Goal: Check status: Check status

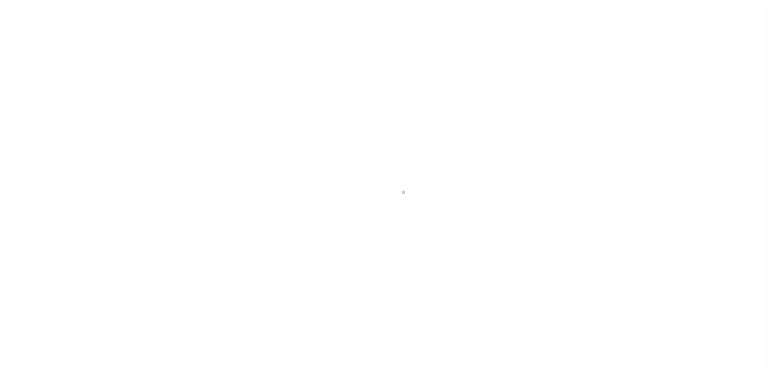
scroll to position [20, 0]
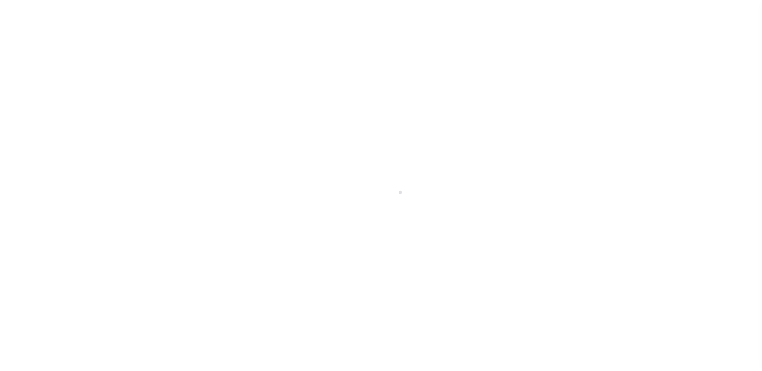
scroll to position [20, 0]
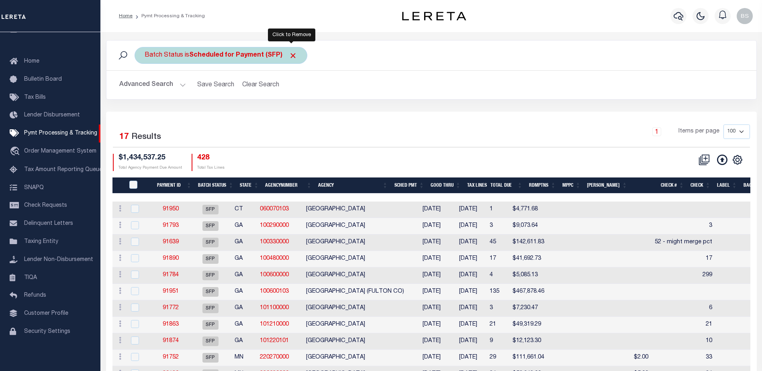
click at [290, 53] on span "Click to Remove" at bounding box center [293, 55] width 8 height 8
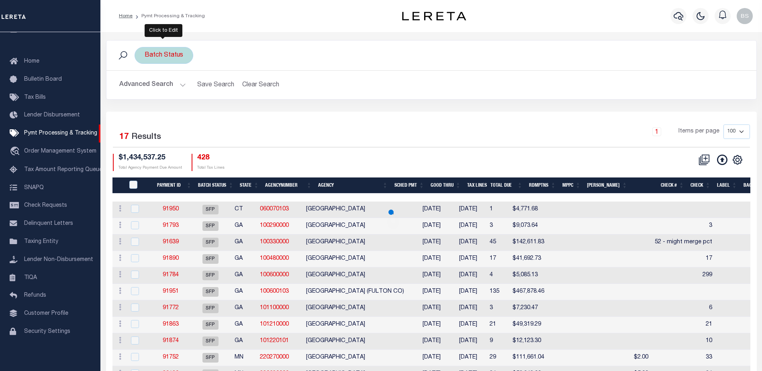
click at [163, 59] on div "Batch Status" at bounding box center [164, 55] width 59 height 17
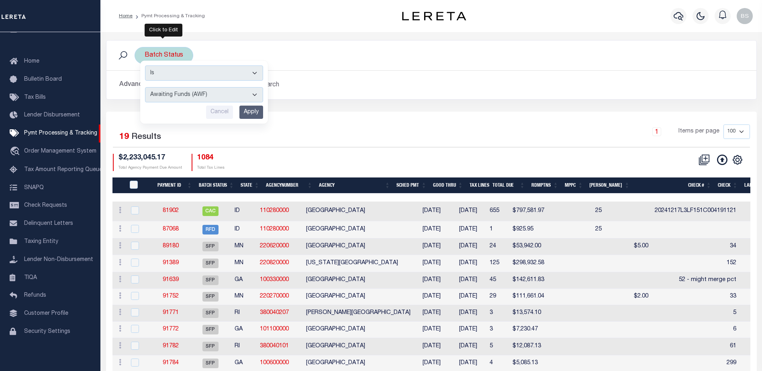
click at [257, 92] on select "Awaiting Funds (AWF) Cleared and Complete (CAC) New Check Needed (NCN) Payment …" at bounding box center [204, 94] width 118 height 15
select select "RFD"
click at [145, 87] on select "Awaiting Funds (AWF) Cleared and Complete (CAC) New Check Needed (NCN) Payment …" at bounding box center [204, 94] width 118 height 15
click at [251, 111] on input "Apply" at bounding box center [251, 112] width 24 height 13
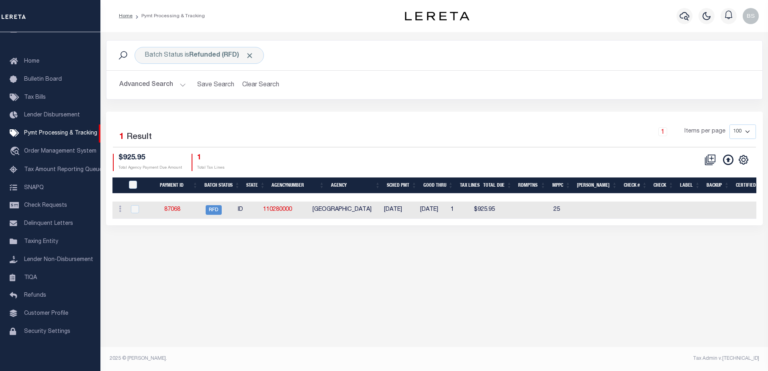
click at [178, 86] on button "Advanced Search" at bounding box center [152, 85] width 67 height 16
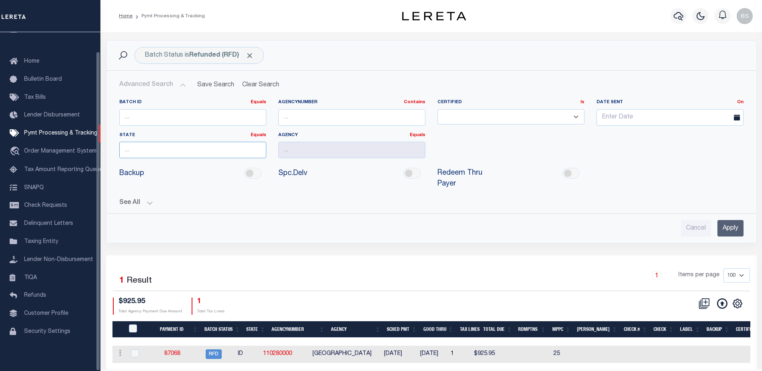
click at [141, 149] on input "text" at bounding box center [192, 150] width 147 height 16
drag, startPoint x: 126, startPoint y: 165, endPoint x: 261, endPoint y: 152, distance: 135.6
click at [127, 165] on div "[GEOGRAPHIC_DATA]" at bounding box center [192, 164] width 147 height 13
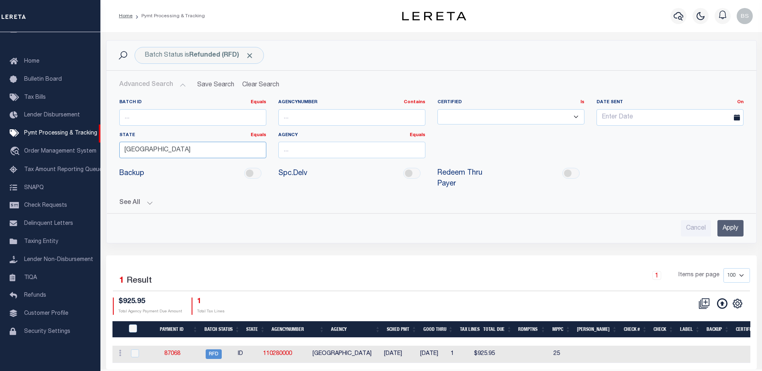
type input "[GEOGRAPHIC_DATA]"
click at [368, 151] on input "text" at bounding box center [351, 150] width 147 height 16
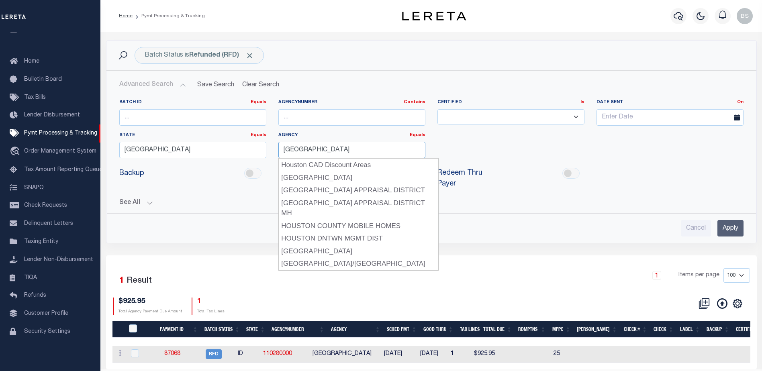
type input "[GEOGRAPHIC_DATA]"
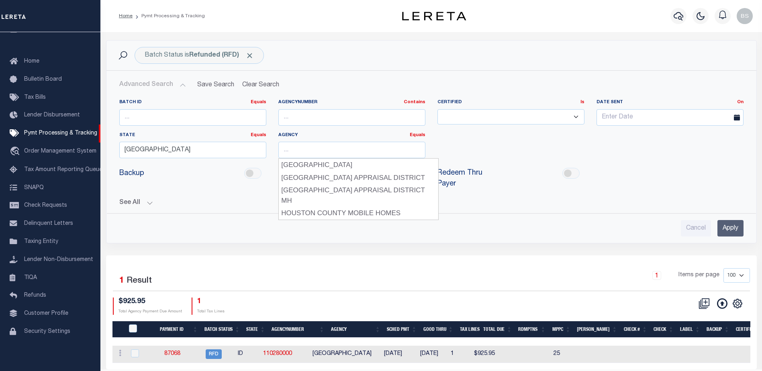
click at [727, 220] on input "Apply" at bounding box center [730, 228] width 26 height 16
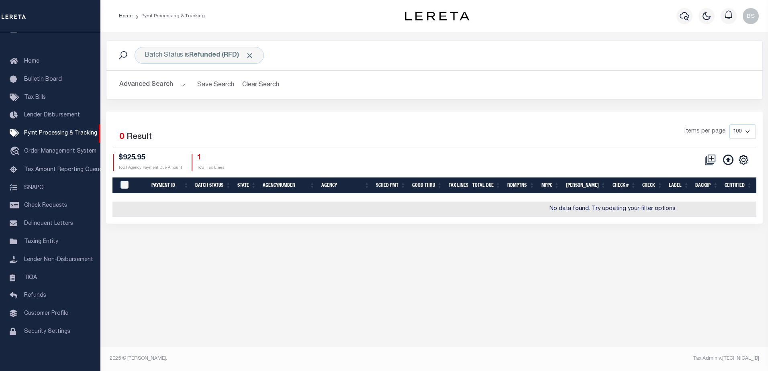
click at [182, 84] on button "Advanced Search" at bounding box center [152, 85] width 67 height 16
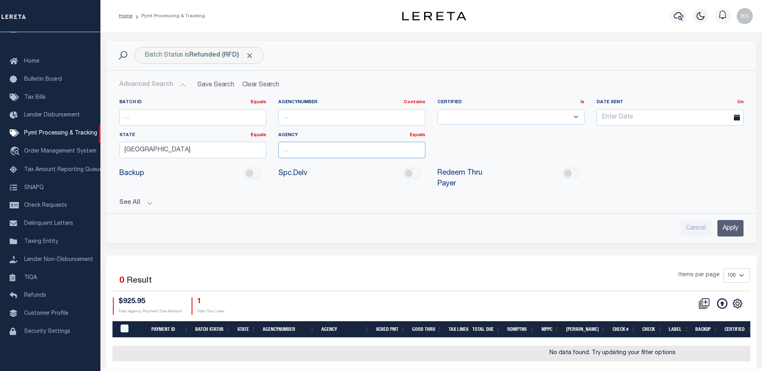
click at [312, 151] on input "text" at bounding box center [351, 150] width 147 height 16
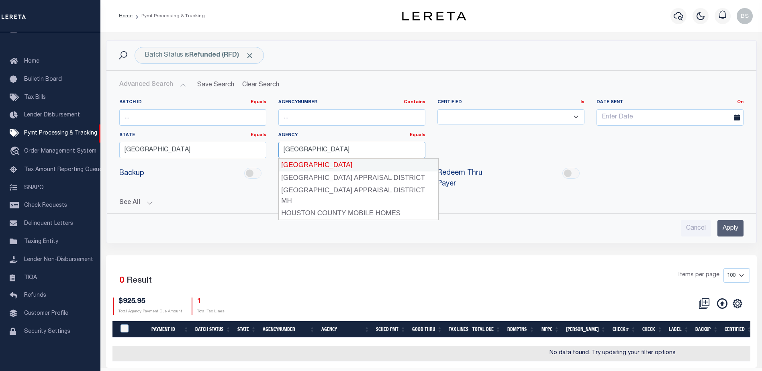
click at [314, 164] on div "[GEOGRAPHIC_DATA]" at bounding box center [358, 165] width 159 height 13
type input "[GEOGRAPHIC_DATA]"
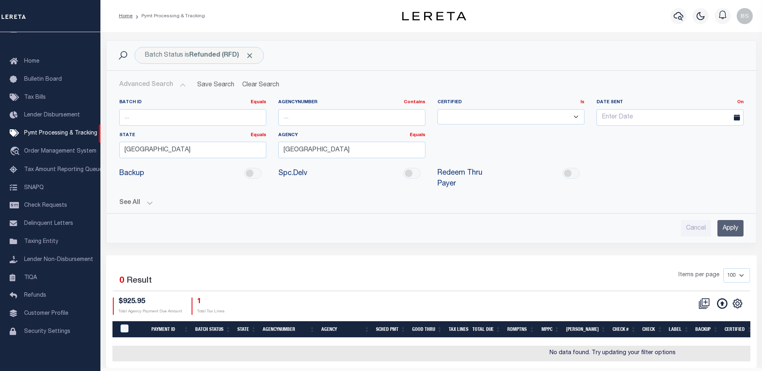
click at [731, 220] on input "Apply" at bounding box center [730, 228] width 26 height 16
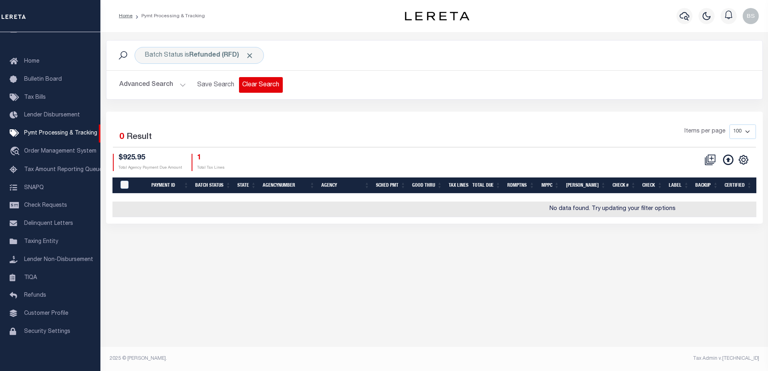
click at [253, 88] on button "Clear Search" at bounding box center [261, 85] width 44 height 16
drag, startPoint x: 293, startPoint y: 54, endPoint x: 264, endPoint y: 53, distance: 28.9
click at [292, 54] on span "Click to Remove" at bounding box center [293, 55] width 8 height 8
click at [179, 86] on button "Advanced Search" at bounding box center [152, 85] width 67 height 16
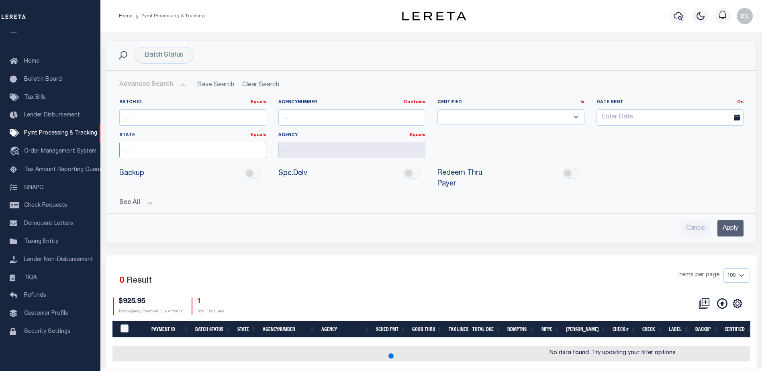
click at [139, 153] on input "text" at bounding box center [192, 150] width 147 height 16
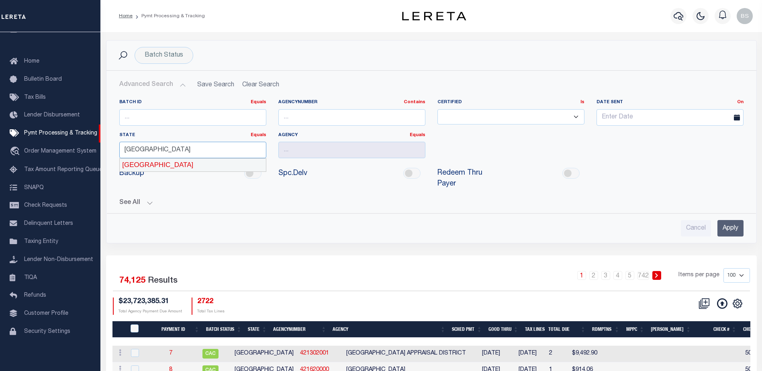
click at [202, 163] on div "[GEOGRAPHIC_DATA]" at bounding box center [193, 165] width 146 height 13
type input "[GEOGRAPHIC_DATA]"
click at [314, 148] on input "text" at bounding box center [351, 150] width 147 height 16
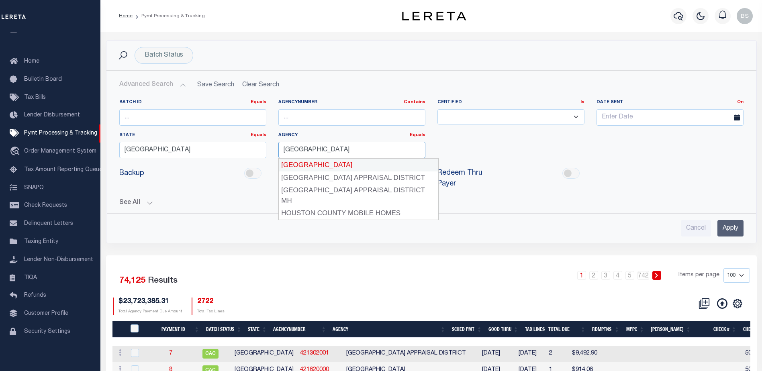
click at [318, 159] on div "[GEOGRAPHIC_DATA]" at bounding box center [358, 165] width 159 height 13
type input "[GEOGRAPHIC_DATA]"
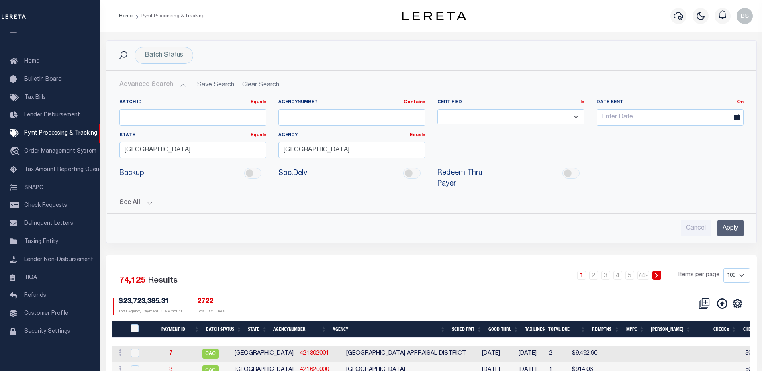
click at [732, 220] on input "Apply" at bounding box center [730, 228] width 26 height 16
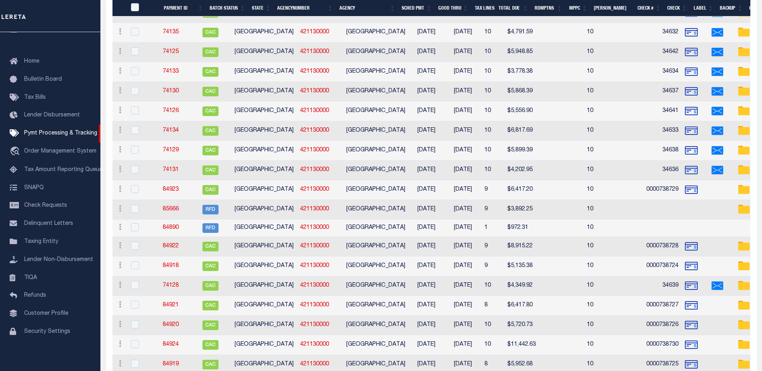
scroll to position [1172, 0]
click at [410, 10] on th "SCHED PMT" at bounding box center [416, 8] width 37 height 16
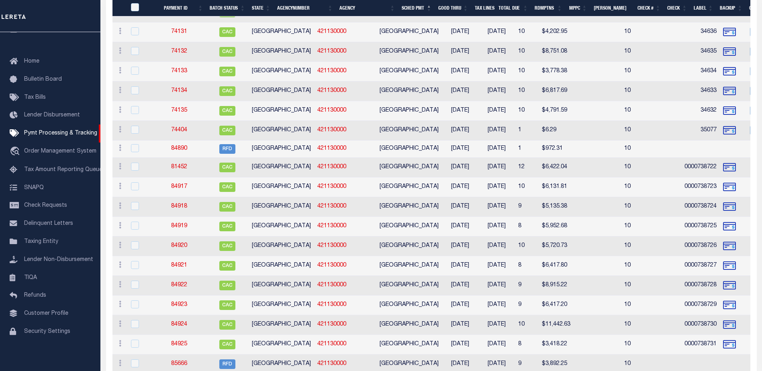
scroll to position [1252, 0]
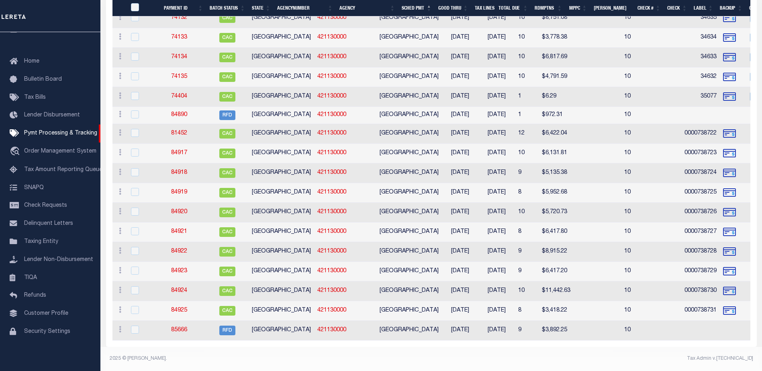
click at [453, 8] on th "Good Thru" at bounding box center [453, 8] width 37 height 16
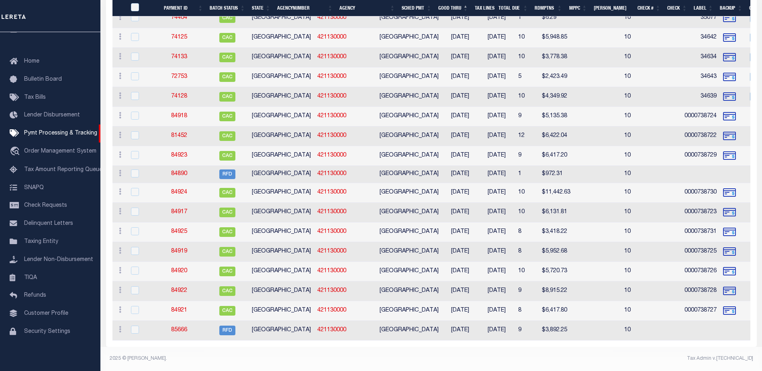
click at [514, 10] on th "Total Due" at bounding box center [513, 8] width 36 height 16
click at [512, 9] on th "Total Due" at bounding box center [513, 8] width 36 height 16
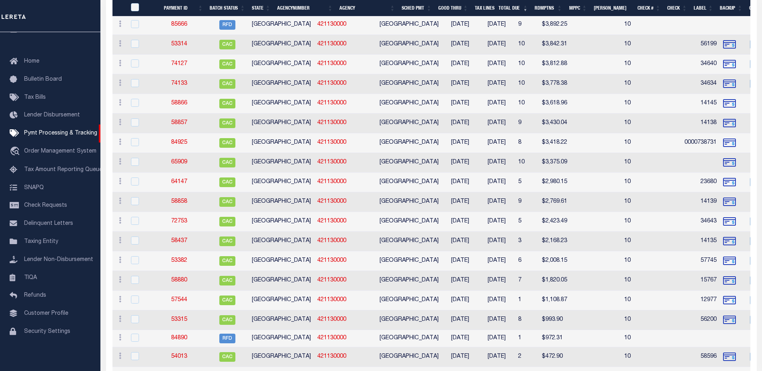
scroll to position [1172, 0]
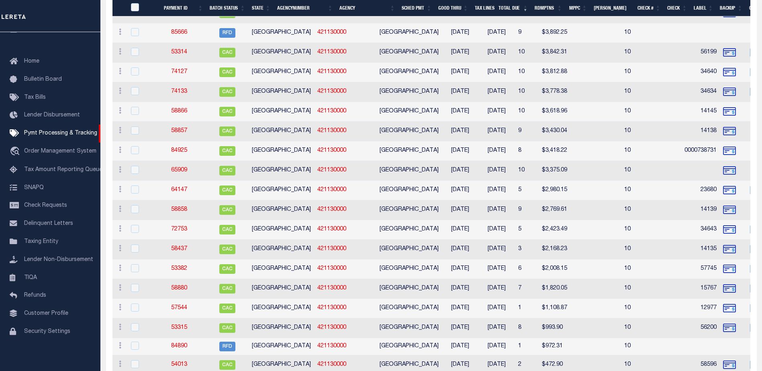
click at [510, 12] on th "Total Due" at bounding box center [513, 8] width 36 height 16
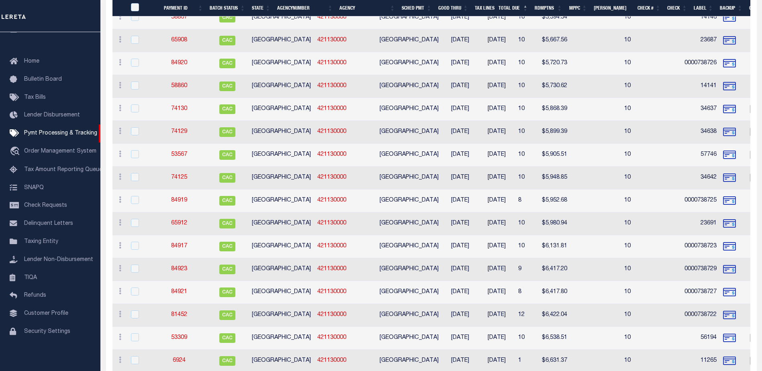
click at [510, 8] on th "Total Due" at bounding box center [513, 8] width 36 height 16
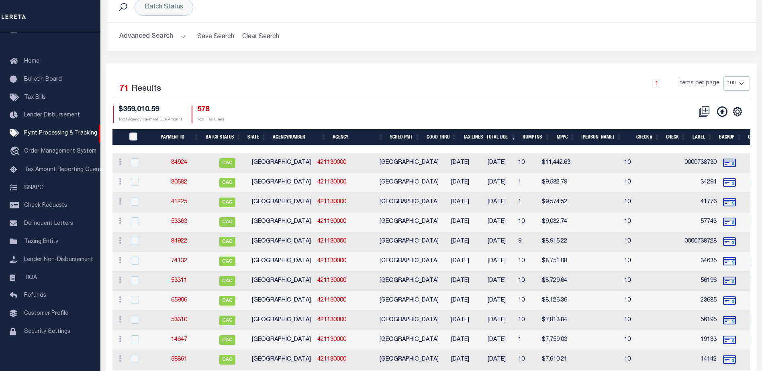
scroll to position [47, 0]
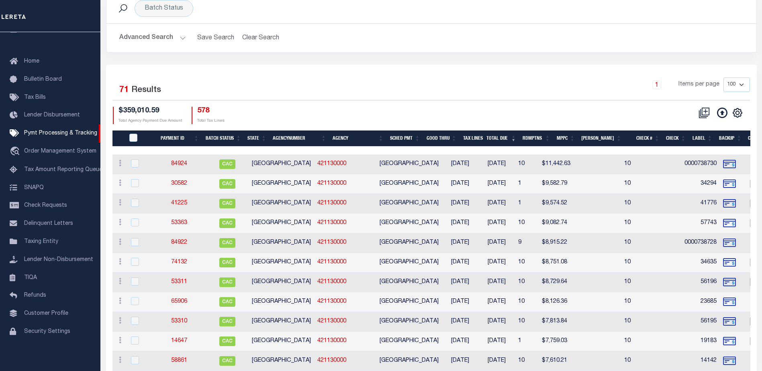
click at [410, 134] on th "SCHED PMT" at bounding box center [405, 139] width 37 height 16
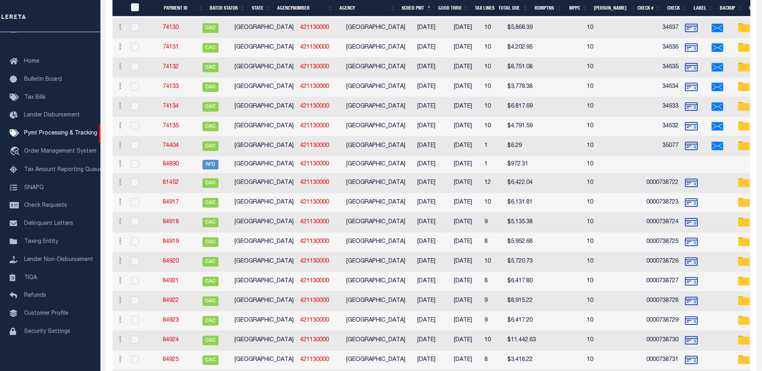
scroll to position [1212, 0]
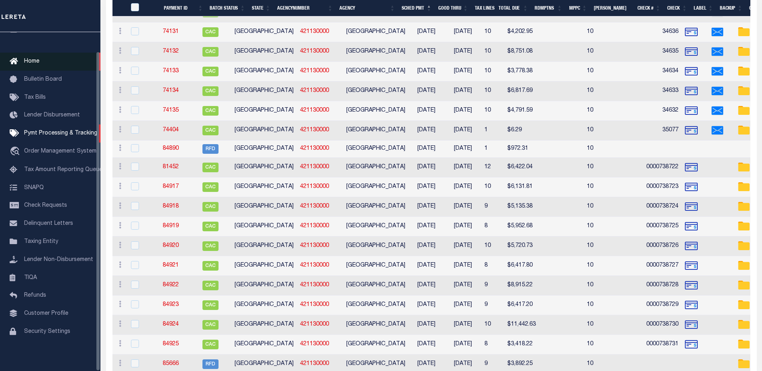
click at [35, 59] on span "Home" at bounding box center [31, 62] width 15 height 6
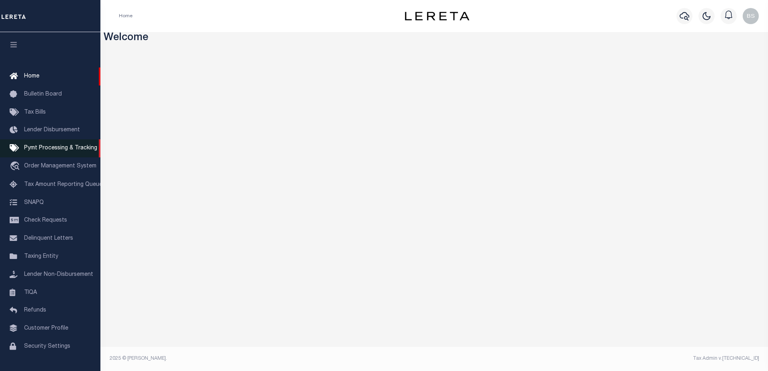
click at [36, 147] on span "Pymt Processing & Tracking" at bounding box center [60, 148] width 73 height 6
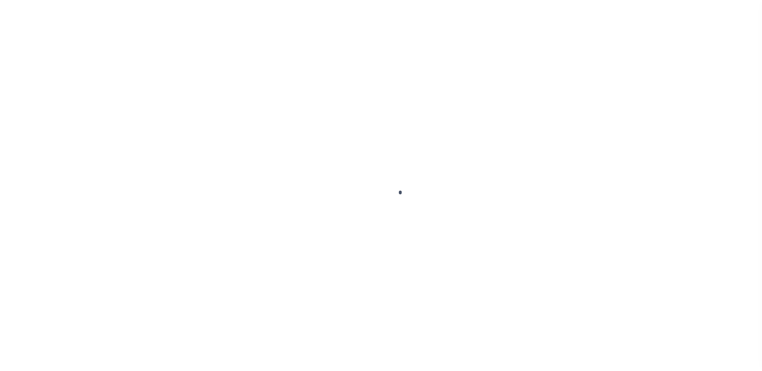
scroll to position [20, 0]
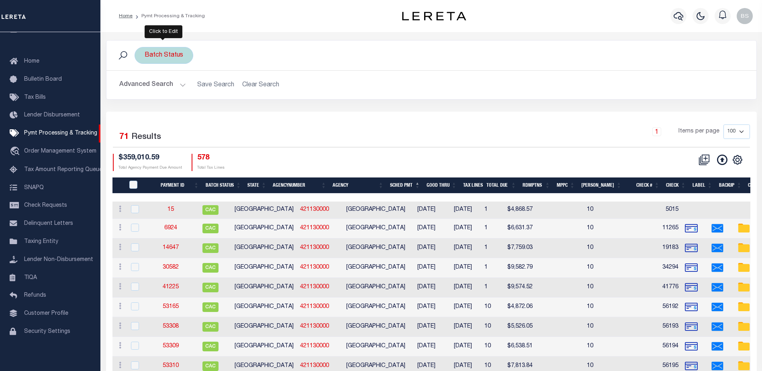
click at [159, 52] on div "Batch Status" at bounding box center [164, 55] width 59 height 17
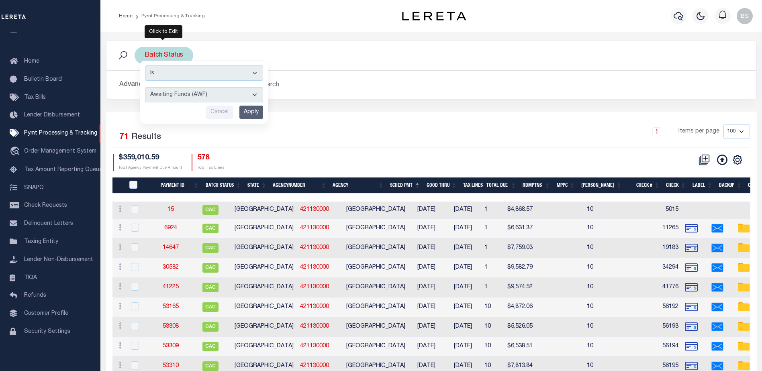
click at [240, 93] on select "Awaiting Funds (AWF) Cleared and Complete (CAC) New Check Needed (NCN) Payment …" at bounding box center [204, 94] width 118 height 15
select select "SFP"
click at [145, 87] on select "Awaiting Funds (AWF) Cleared and Complete (CAC) New Check Needed (NCN) Payment …" at bounding box center [204, 94] width 118 height 15
click at [250, 109] on input "Apply" at bounding box center [251, 112] width 24 height 13
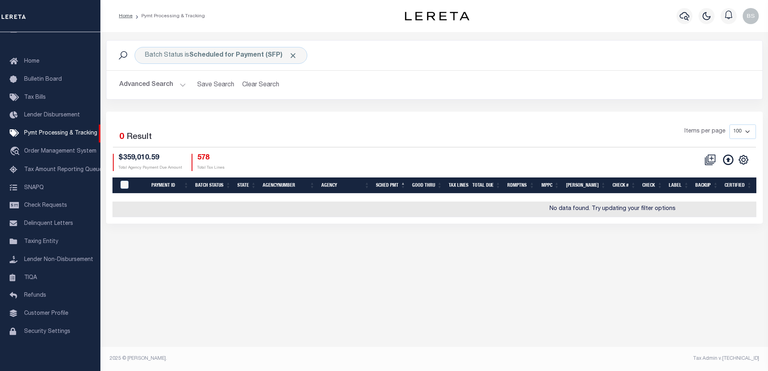
click at [178, 82] on button "Advanced Search" at bounding box center [152, 85] width 67 height 16
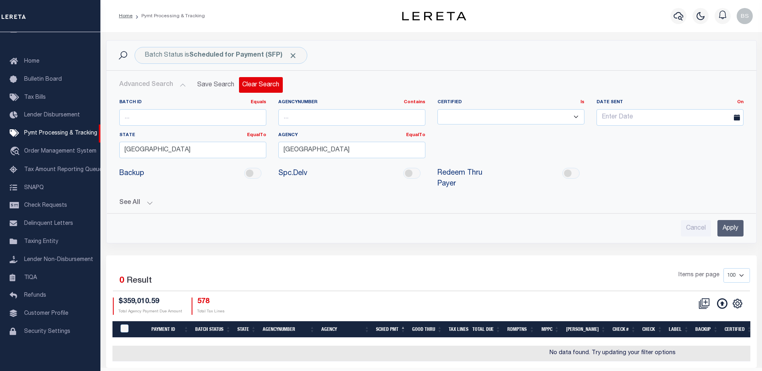
click at [265, 89] on button "Clear Search" at bounding box center [261, 85] width 44 height 16
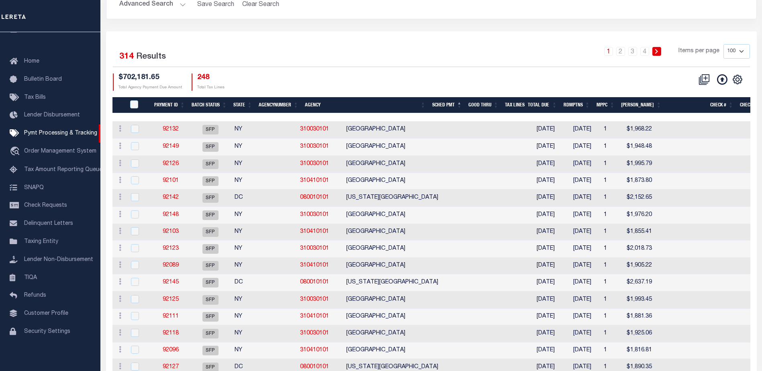
scroll to position [0, 0]
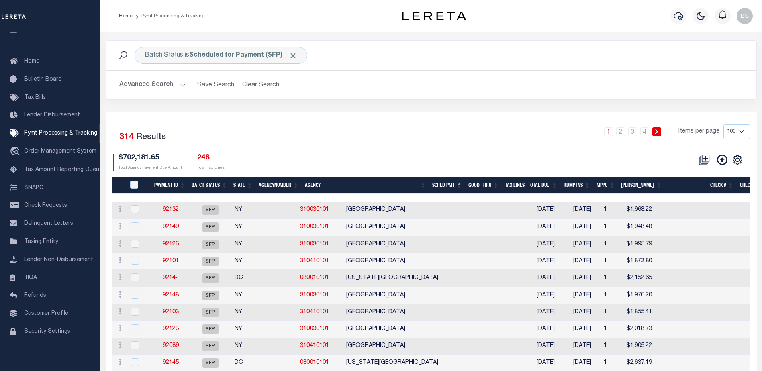
click at [745, 128] on select "100 200 500 1000" at bounding box center [736, 132] width 27 height 14
select select "1000"
click at [723, 125] on select "100 200 500 1000" at bounding box center [736, 132] width 27 height 14
click at [181, 84] on button "Advanced Search" at bounding box center [152, 85] width 67 height 16
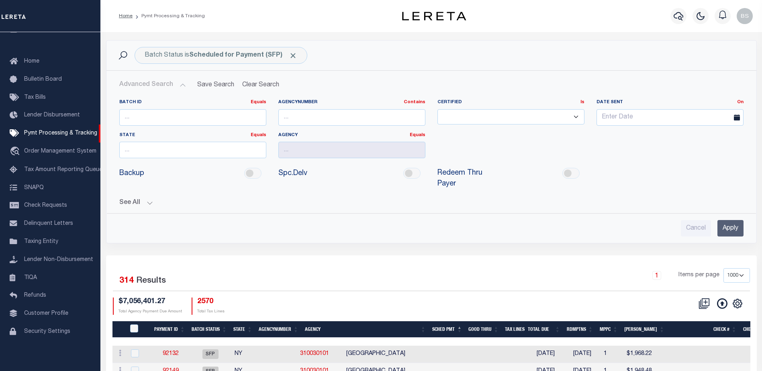
click at [149, 199] on button "See All" at bounding box center [431, 203] width 624 height 8
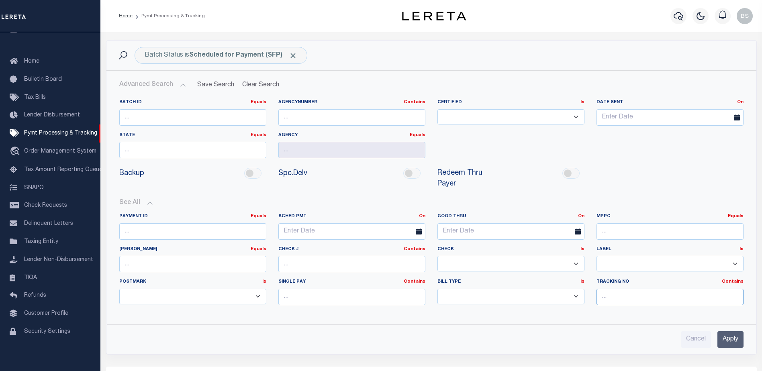
click at [623, 289] on input "text" at bounding box center [669, 297] width 147 height 16
type input "[PERSON_NAME]"
click at [739, 331] on input "Apply" at bounding box center [730, 339] width 26 height 16
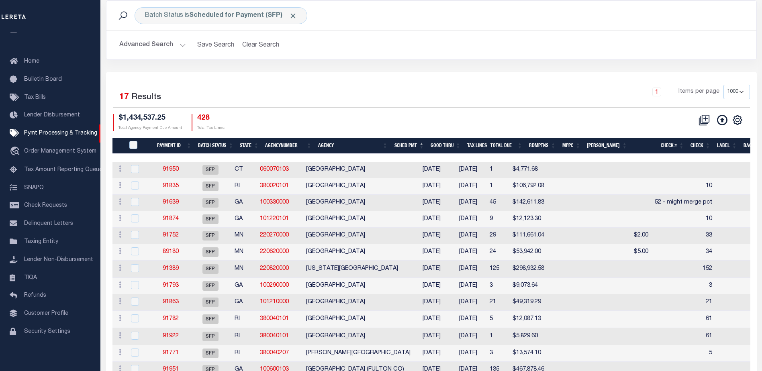
scroll to position [40, 0]
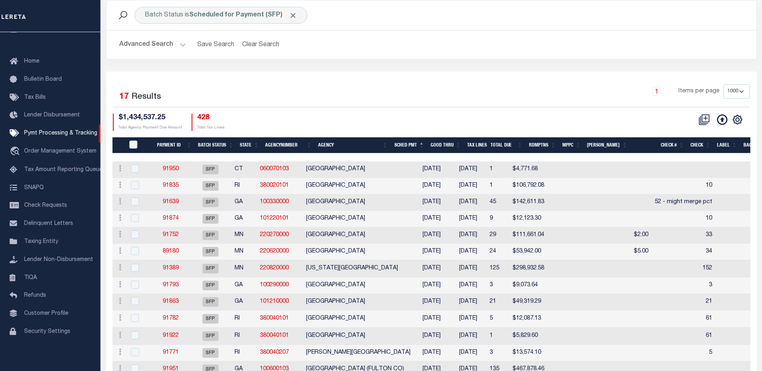
click at [457, 145] on th "Good Thru" at bounding box center [445, 145] width 37 height 16
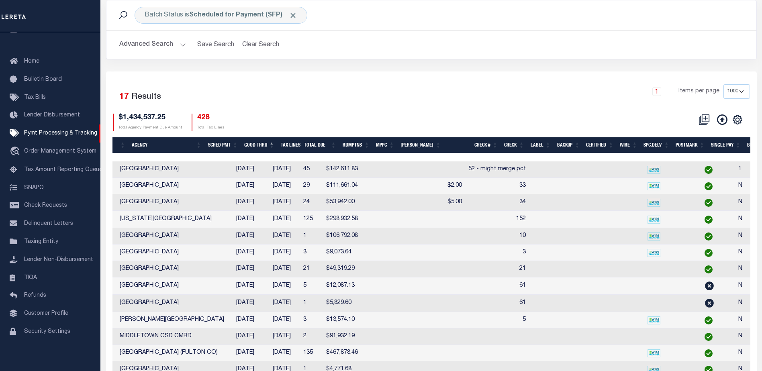
scroll to position [0, 0]
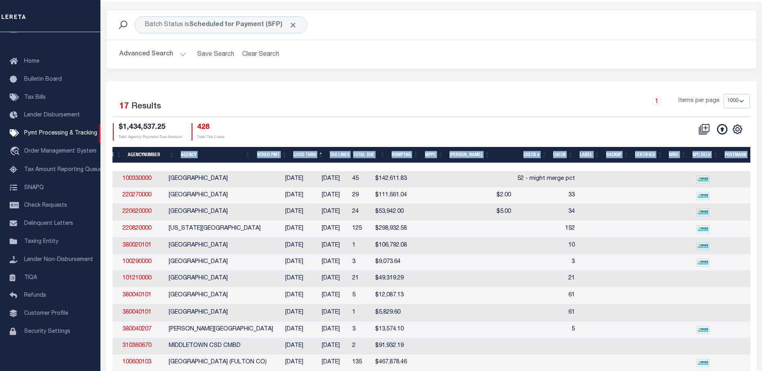
drag, startPoint x: 404, startPoint y: 163, endPoint x: 184, endPoint y: 159, distance: 220.5
click at [184, 159] on div "Payment ID Batch Status State AgencyNumber Agency SCHED PMT Good Thru Tax Lines…" at bounding box center [431, 300] width 638 height 307
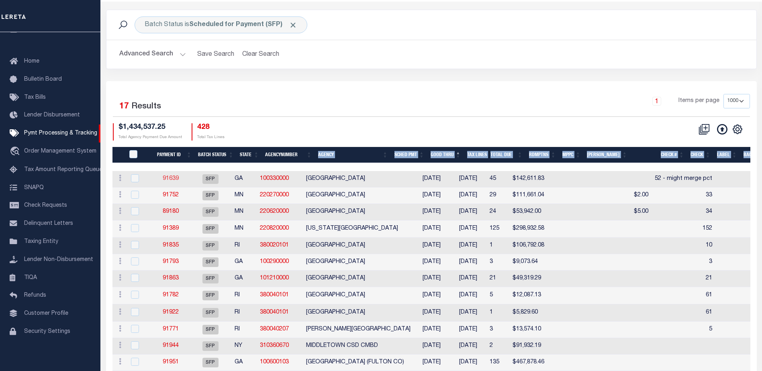
click at [176, 178] on link "91639" at bounding box center [171, 179] width 16 height 6
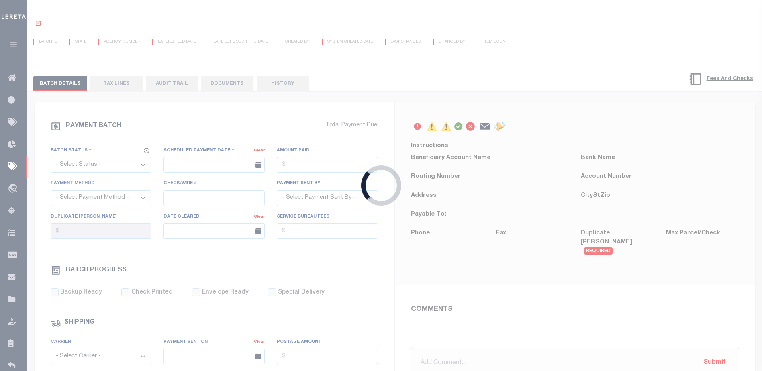
select select "SFP"
type input "[DATE]"
type input "52 - might merge pct"
type input "[PERSON_NAME]"
type input "1"
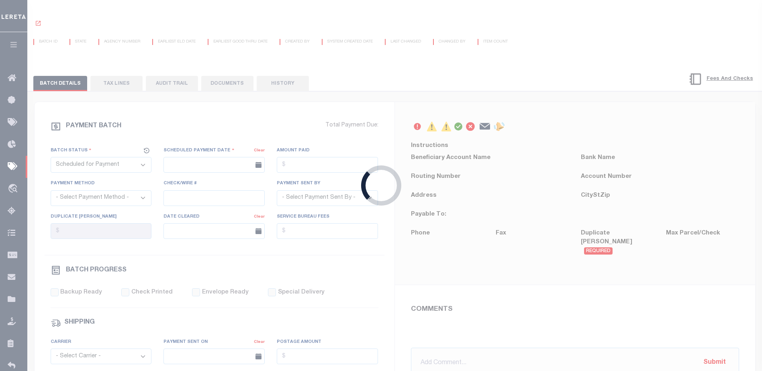
radio input "true"
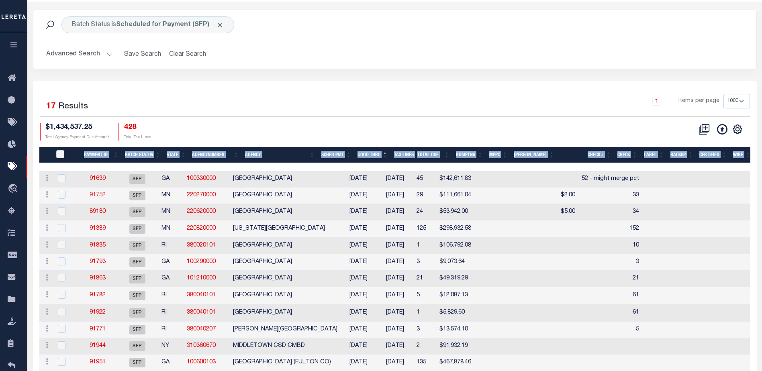
click at [103, 196] on link "91752" at bounding box center [98, 195] width 16 height 6
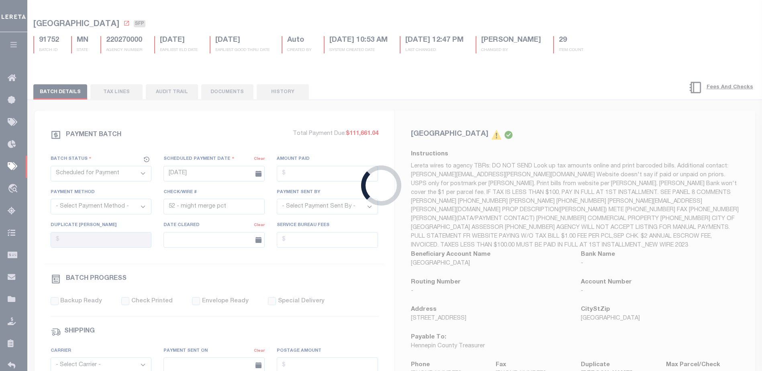
type input "33"
type input "N"
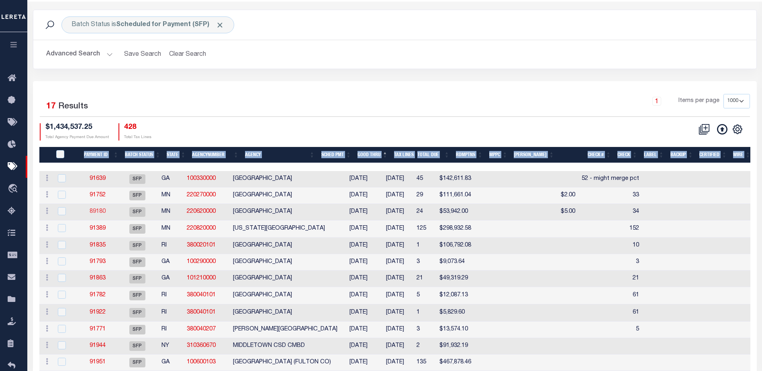
click at [98, 213] on link "89180" at bounding box center [98, 212] width 16 height 6
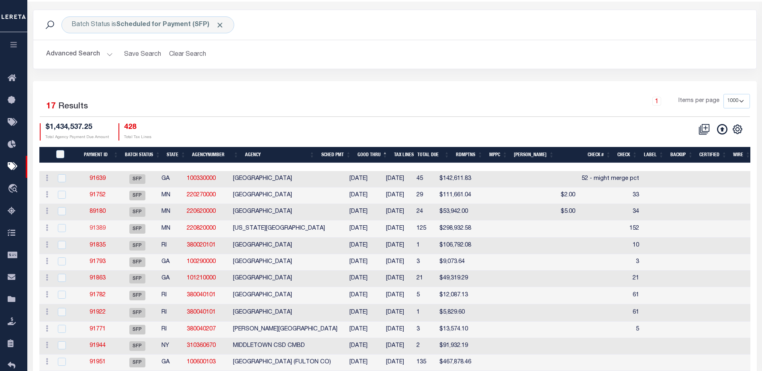
click at [103, 229] on link "91389" at bounding box center [98, 229] width 16 height 6
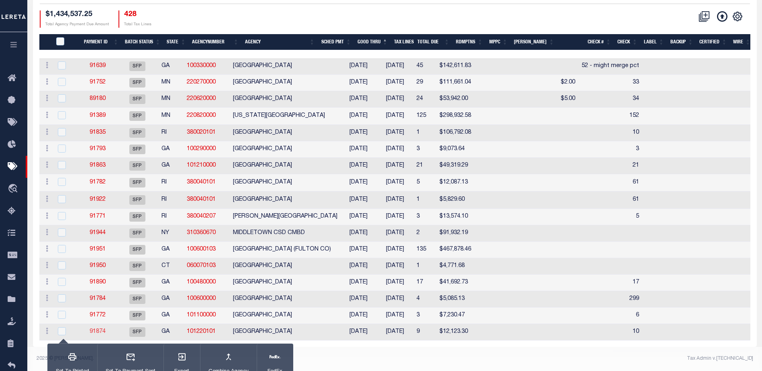
click at [98, 329] on link "91874" at bounding box center [98, 332] width 16 height 6
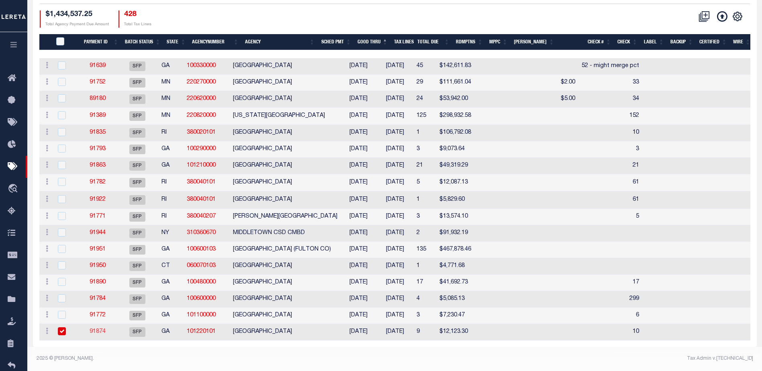
type input "10"
